Goal: Information Seeking & Learning: Learn about a topic

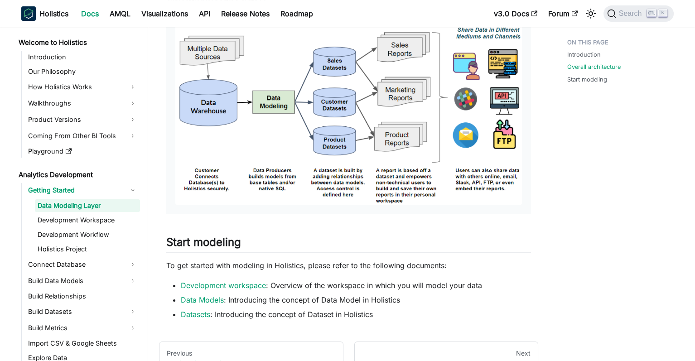
scroll to position [483, 0]
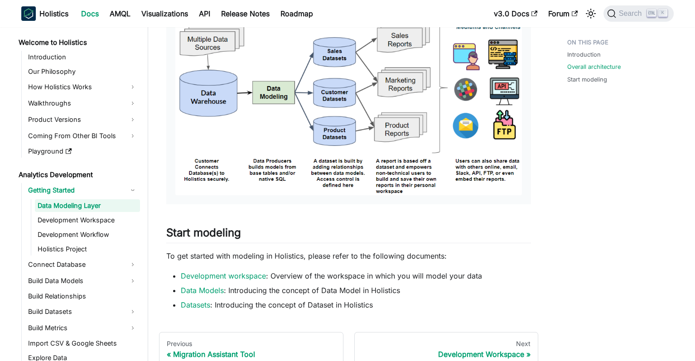
click at [348, 155] on img at bounding box center [348, 105] width 346 height 180
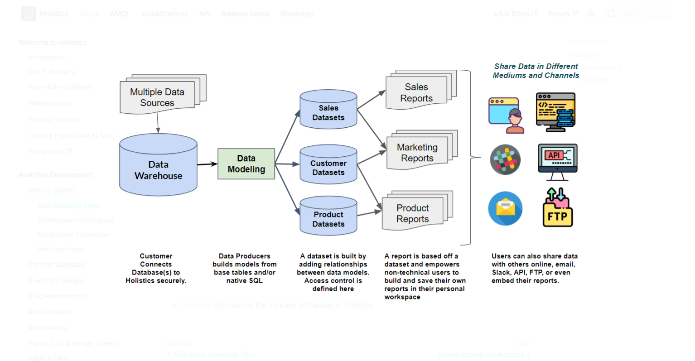
drag, startPoint x: 621, startPoint y: 145, endPoint x: 611, endPoint y: 152, distance: 12.2
click at [621, 145] on div at bounding box center [347, 180] width 695 height 361
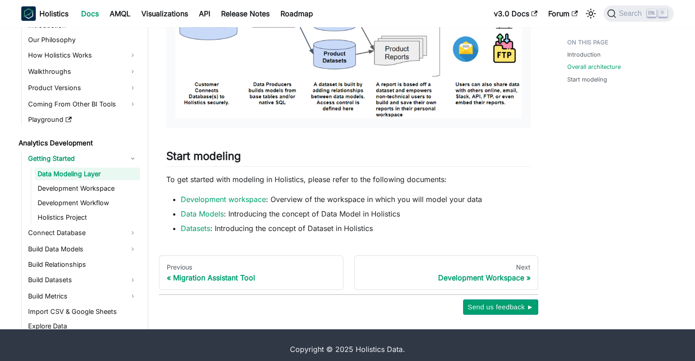
scroll to position [567, 0]
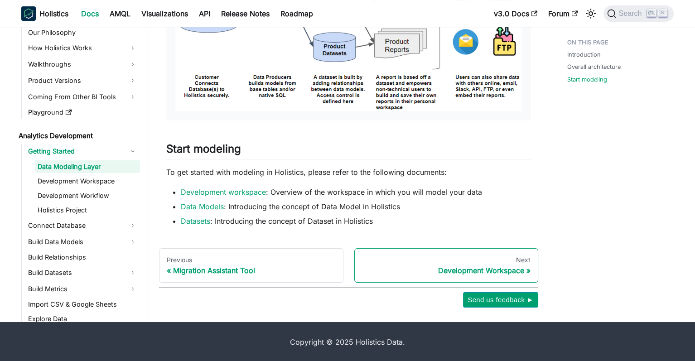
click at [509, 271] on div "Development Workspace" at bounding box center [446, 270] width 169 height 9
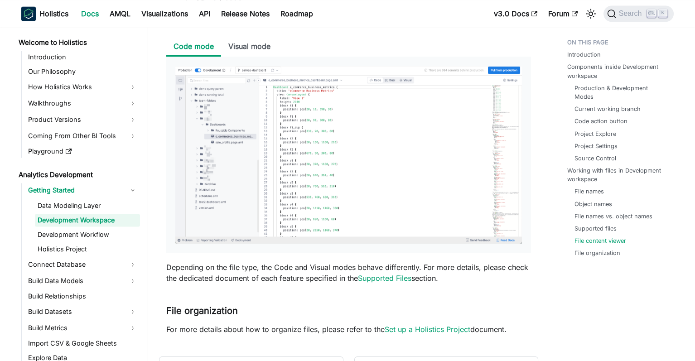
scroll to position [3555, 0]
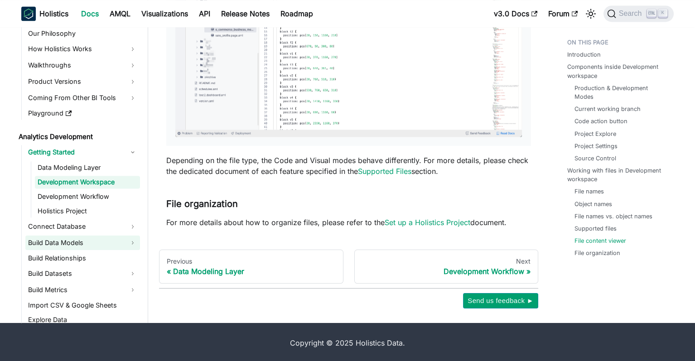
drag, startPoint x: 73, startPoint y: 244, endPoint x: 81, endPoint y: 245, distance: 7.8
click at [73, 244] on link "Build Data Models" at bounding box center [82, 242] width 115 height 14
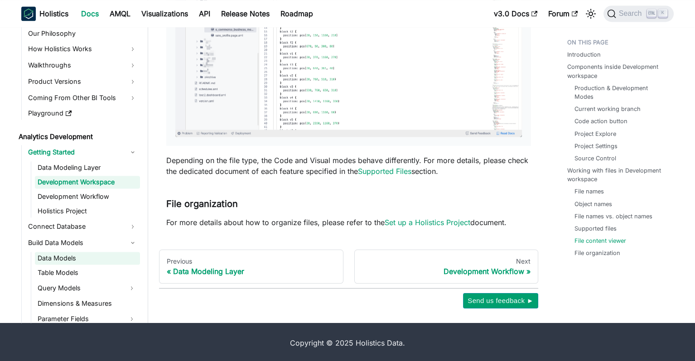
click at [118, 255] on link "Data Models" at bounding box center [87, 258] width 105 height 13
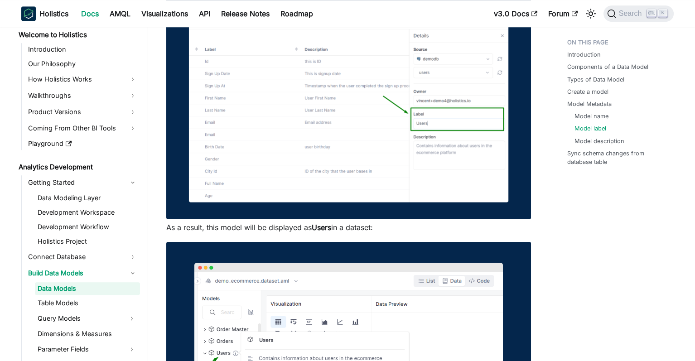
scroll to position [1932, 0]
